Goal: Download file/media

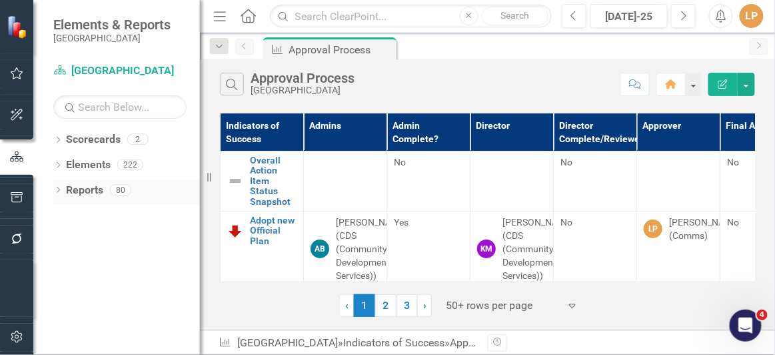
click at [61, 189] on icon "Dropdown" at bounding box center [57, 190] width 9 height 7
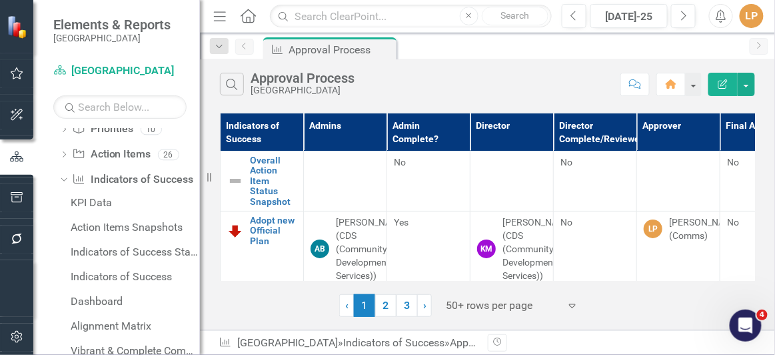
scroll to position [121, 0]
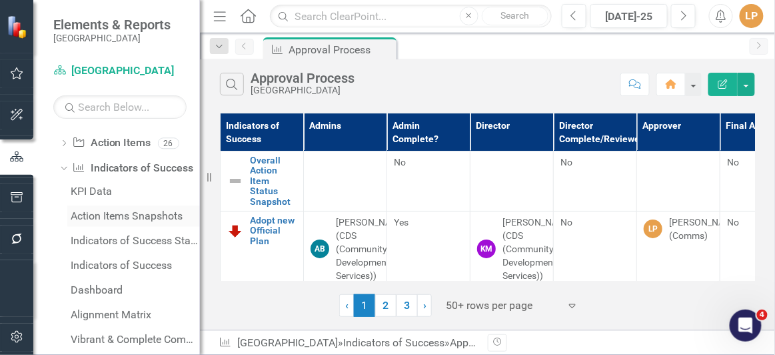
click at [97, 215] on div "Action Items Snapshots" at bounding box center [135, 216] width 129 height 12
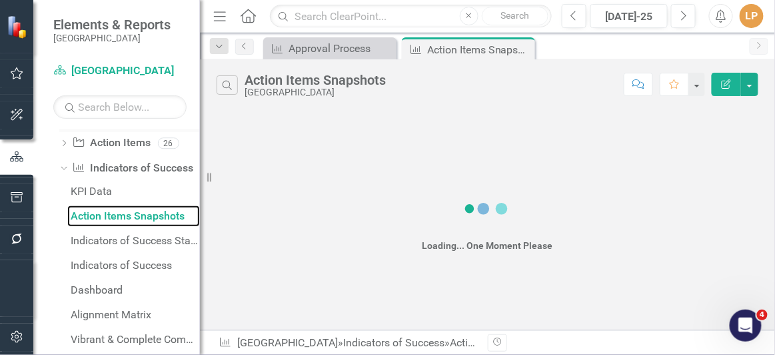
scroll to position [181, 0]
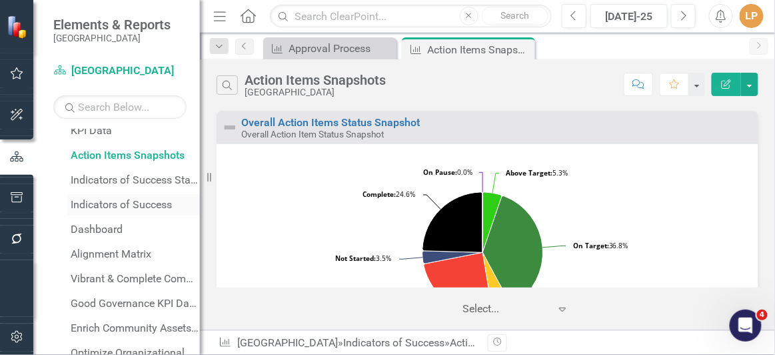
click at [123, 203] on div "Indicators of Success" at bounding box center [135, 205] width 129 height 12
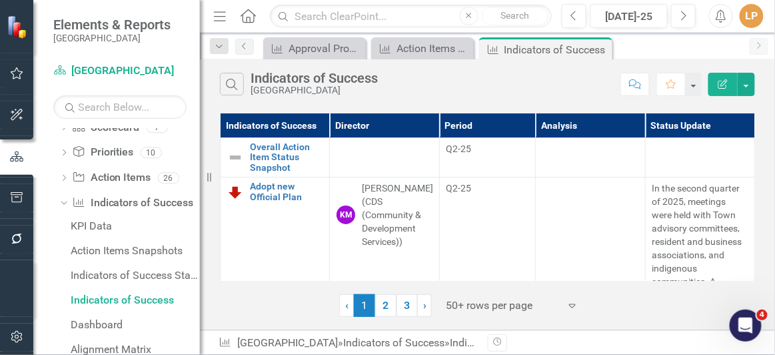
scroll to position [102, 0]
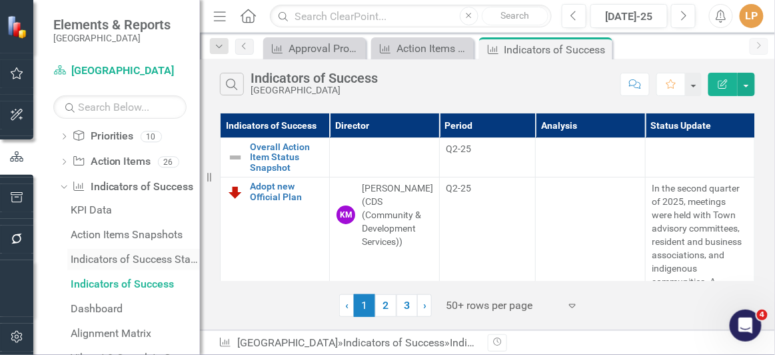
click at [115, 258] on div "Indicators of Success Status Snapshots" at bounding box center [135, 259] width 129 height 12
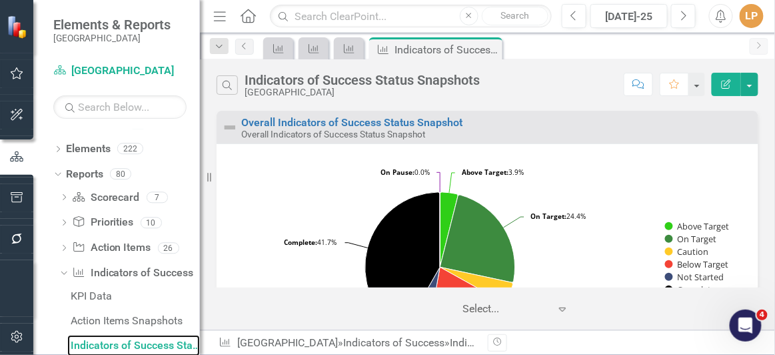
drag, startPoint x: 709, startPoint y: 159, endPoint x: 724, endPoint y: 156, distance: 15.6
click at [709, 159] on rect "Interactive chart" at bounding box center [482, 265] width 519 height 217
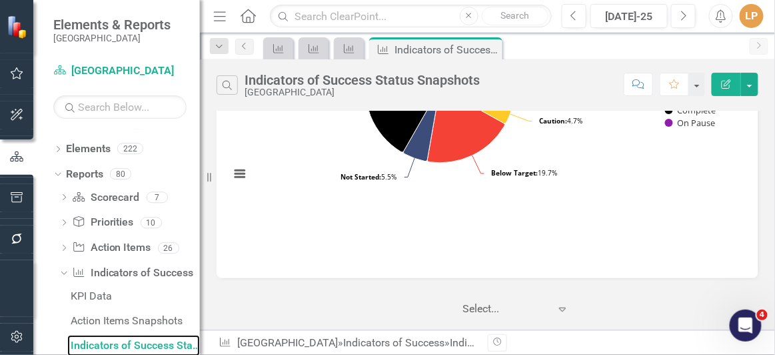
scroll to position [181, 0]
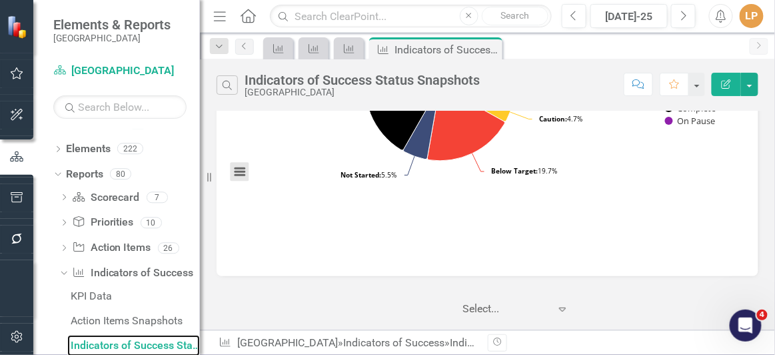
click at [241, 171] on button "View chart menu, Chart" at bounding box center [239, 171] width 19 height 19
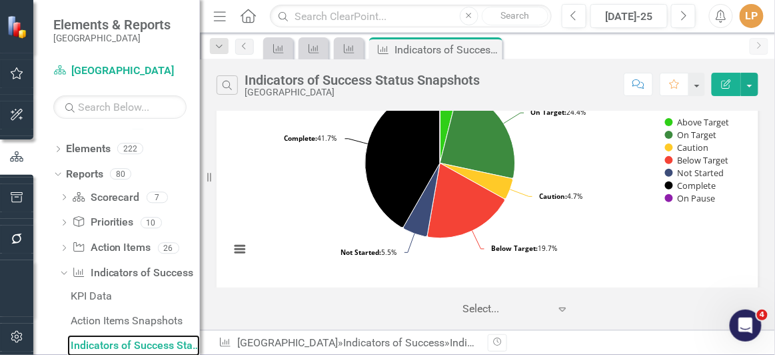
scroll to position [121, 0]
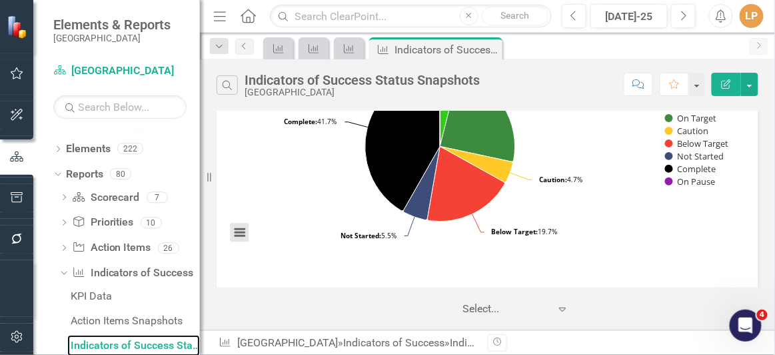
click at [237, 235] on button "View chart menu, Chart" at bounding box center [239, 232] width 19 height 19
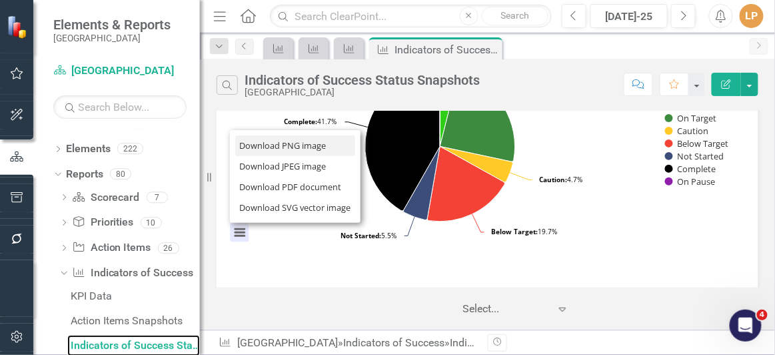
click at [269, 147] on li "Download PNG image" at bounding box center [295, 145] width 120 height 21
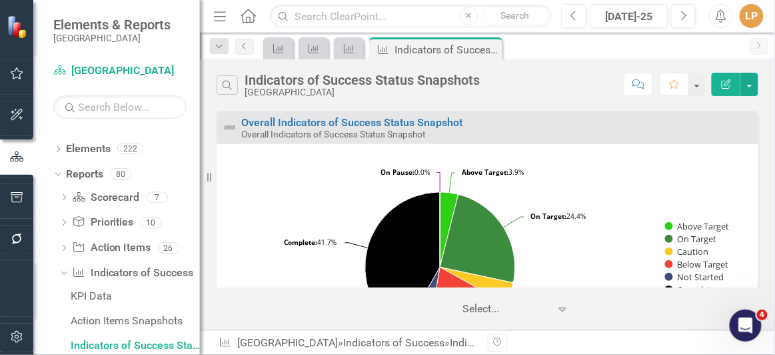
scroll to position [181, 0]
